Goal: Communication & Community: Answer question/provide support

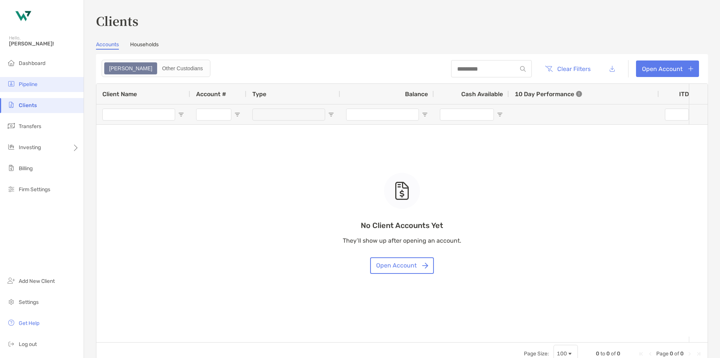
click at [42, 81] on li "Pipeline" at bounding box center [42, 84] width 84 height 15
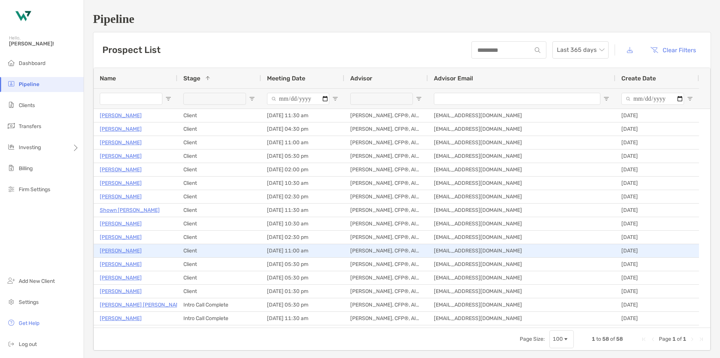
scroll to position [75, 0]
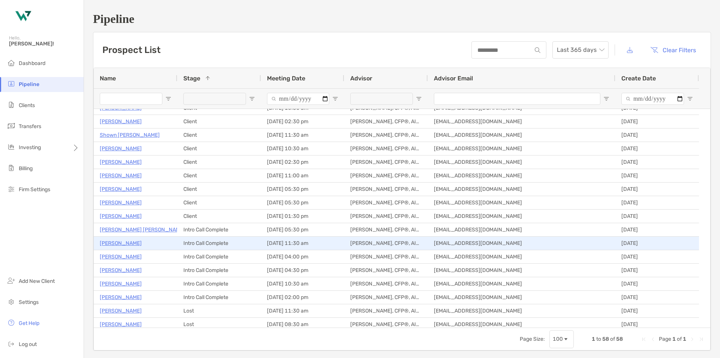
click at [121, 245] on p "[PERSON_NAME]" at bounding box center [121, 242] width 42 height 9
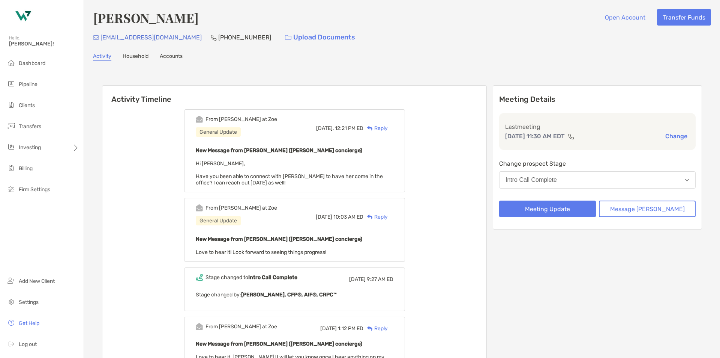
click at [388, 128] on div "Reply" at bounding box center [376, 128] width 24 height 8
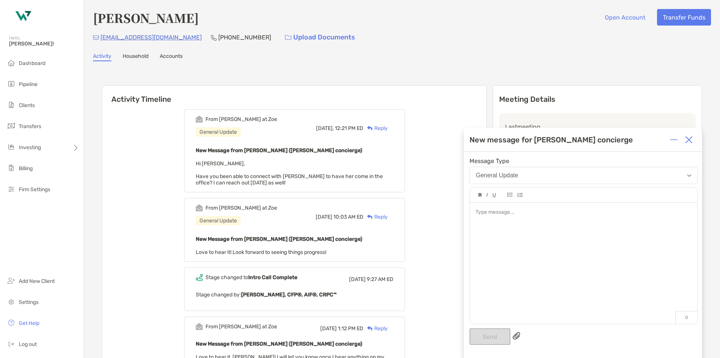
click at [509, 224] on div at bounding box center [584, 259] width 228 height 114
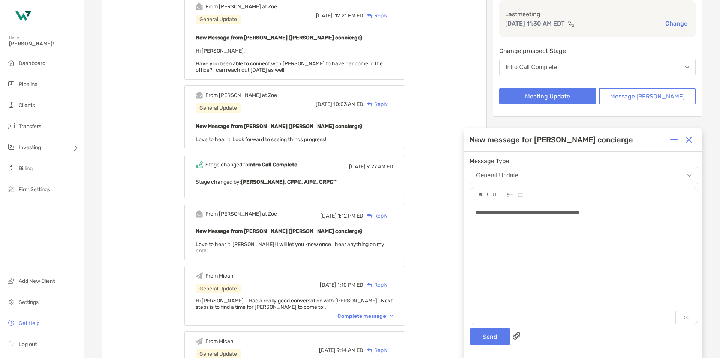
click at [378, 313] on div "Complete message" at bounding box center [366, 316] width 56 height 6
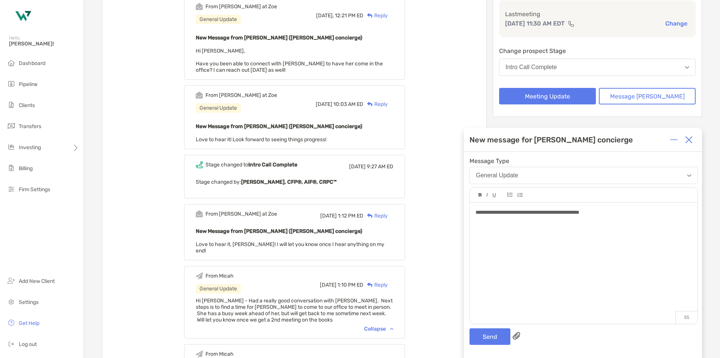
click at [616, 215] on div "**********" at bounding box center [584, 212] width 216 height 8
click at [486, 339] on button "Send" at bounding box center [490, 336] width 41 height 17
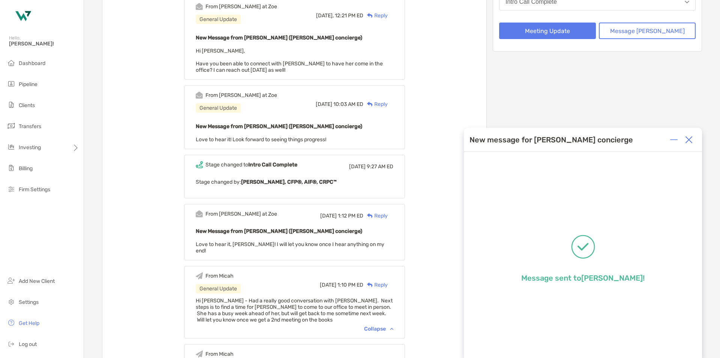
scroll to position [0, 0]
